Goal: Transaction & Acquisition: Subscribe to service/newsletter

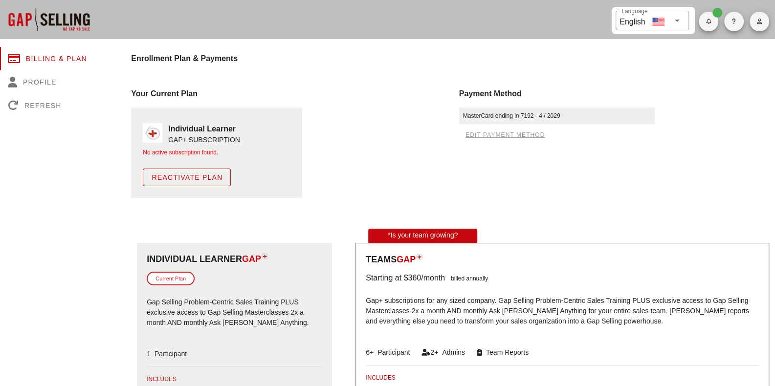
scroll to position [6, 0]
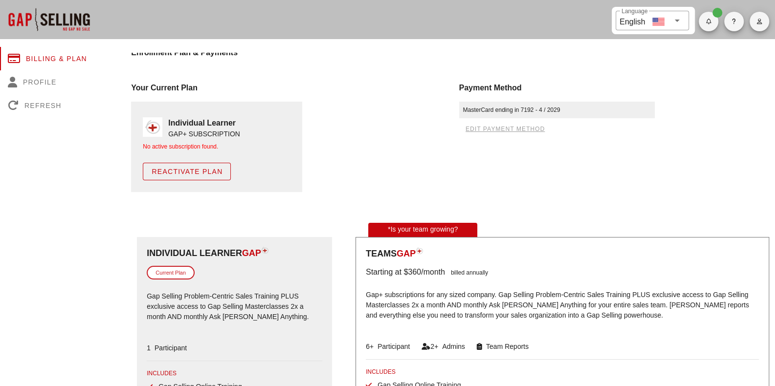
click at [767, 19] on span "button" at bounding box center [759, 22] width 20 height 6
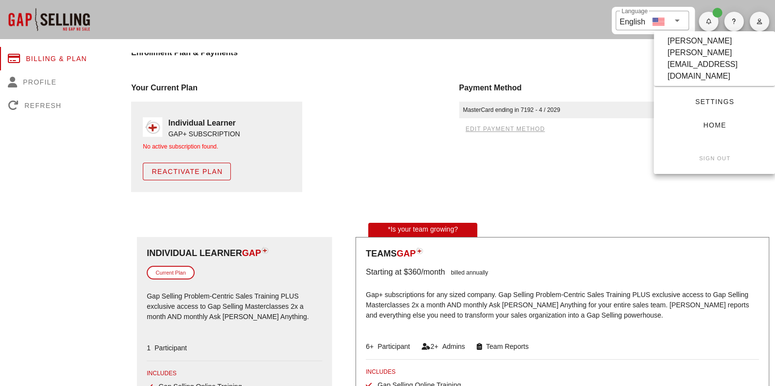
click at [708, 121] on span "Home" at bounding box center [714, 125] width 90 height 8
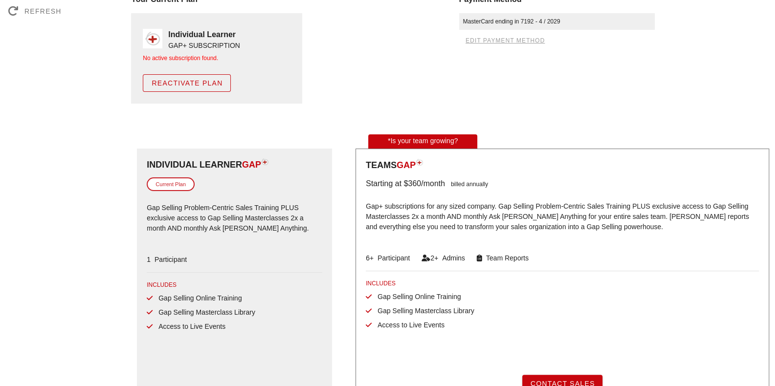
scroll to position [98, 0]
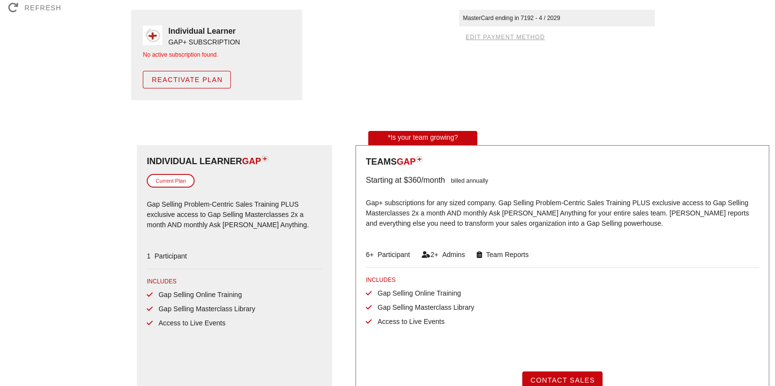
click at [198, 50] on div "No active subscription found." at bounding box center [217, 54] width 148 height 9
click at [204, 39] on div "GAP+ SUBSCRIPTION" at bounding box center [204, 42] width 72 height 10
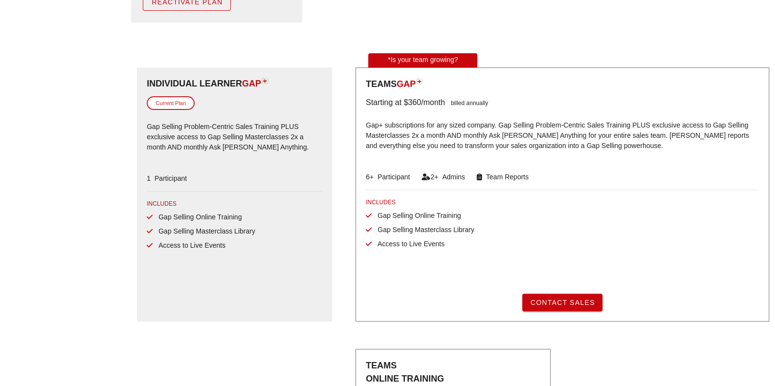
scroll to position [195, 0]
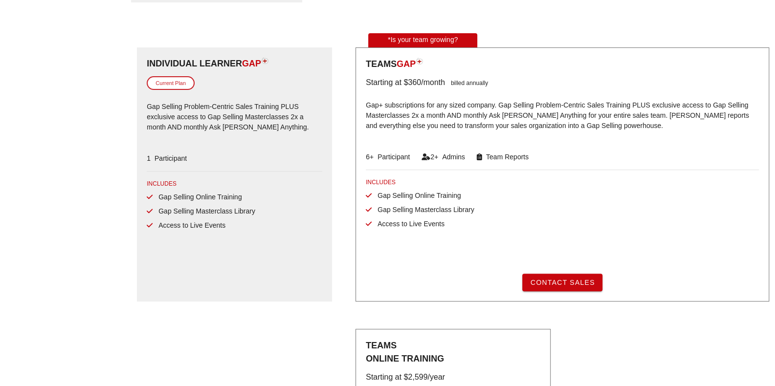
click at [268, 62] on img at bounding box center [264, 60] width 7 height 7
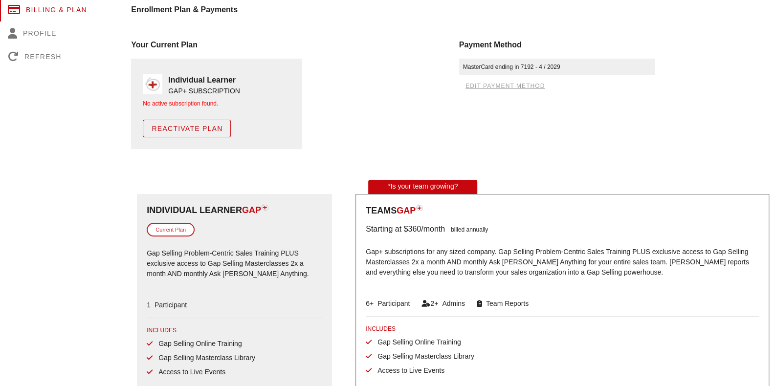
click at [211, 130] on span "Reactivate Plan" at bounding box center [186, 129] width 71 height 8
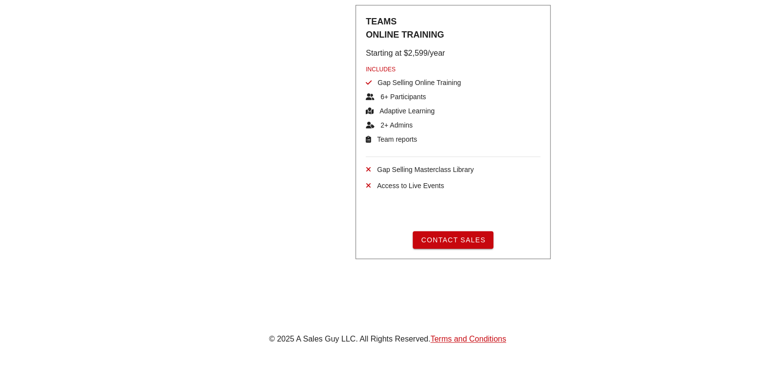
scroll to position [543, 0]
